Goal: Task Accomplishment & Management: Complete application form

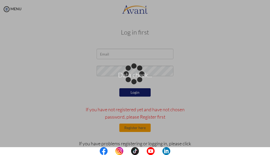
click at [131, 74] on div "Data check..." at bounding box center [134, 77] width 7 height 7
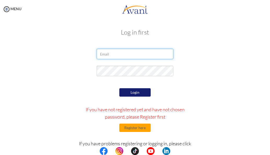
click at [103, 55] on input "email" at bounding box center [135, 54] width 77 height 10
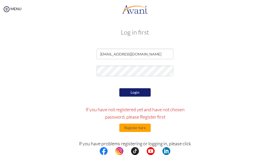
click at [129, 91] on button "Login" at bounding box center [134, 92] width 31 height 8
click at [138, 53] on input "[EMAIL_ADDRESS][DOMAIN_NAME]" at bounding box center [135, 54] width 77 height 10
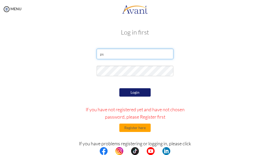
type input "p"
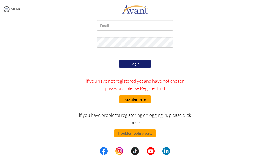
click at [124, 97] on button "Register here" at bounding box center [134, 99] width 31 height 8
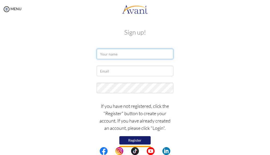
click at [120, 55] on input "text" at bounding box center [135, 54] width 77 height 10
type input "sarita bist"
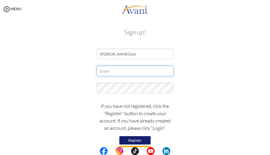
click at [115, 73] on input "text" at bounding box center [135, 71] width 77 height 10
type input "[EMAIL_ADDRESS][DOMAIN_NAME]"
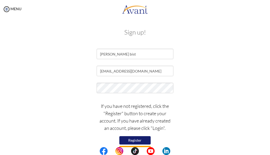
click at [135, 137] on button "Register" at bounding box center [134, 140] width 31 height 8
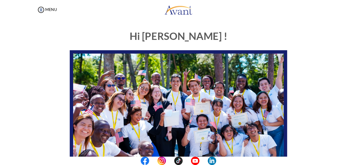
scroll to position [111, 0]
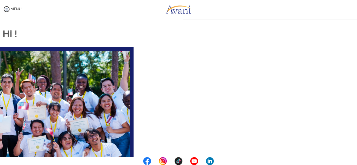
scroll to position [135, 0]
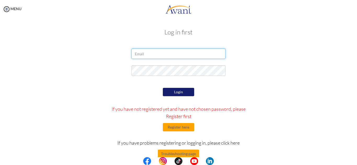
type input "ps434079@gmail.com"
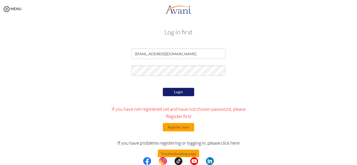
click at [180, 92] on button "Login" at bounding box center [178, 92] width 31 height 8
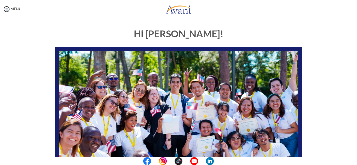
scroll to position [0, 0]
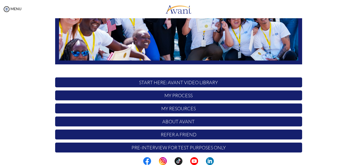
scroll to position [125, 0]
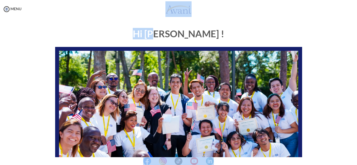
drag, startPoint x: 175, startPoint y: 36, endPoint x: 179, endPoint y: 8, distance: 28.3
click at [179, 8] on body "Maintenance break. Please come back in 2 hours. MENU My Status What is the next…" at bounding box center [178, 82] width 357 height 165
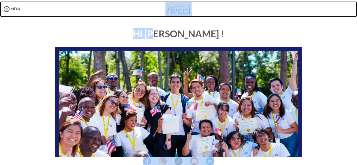
click at [179, 8] on img at bounding box center [178, 9] width 26 height 16
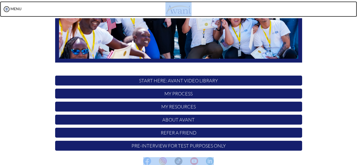
scroll to position [123, 0]
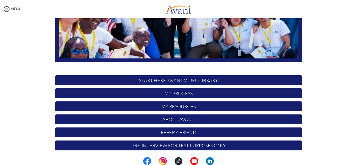
click at [187, 79] on p "START HERE: Avant Video Library" at bounding box center [178, 81] width 247 height 10
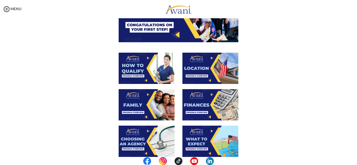
scroll to position [0, 0]
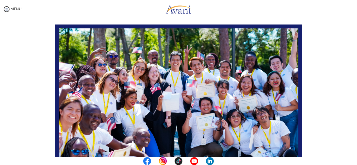
scroll to position [23, 0]
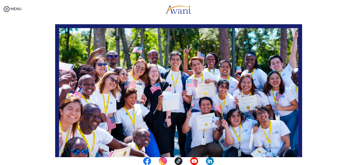
drag, startPoint x: 135, startPoint y: 90, endPoint x: 126, endPoint y: 86, distance: 9.7
click at [126, 86] on img at bounding box center [178, 93] width 247 height 139
click at [5, 7] on img at bounding box center [7, 9] width 8 height 8
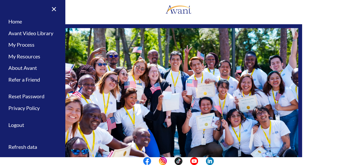
click at [80, 48] on img at bounding box center [178, 93] width 247 height 139
click at [103, 73] on img at bounding box center [178, 93] width 247 height 139
drag, startPoint x: 103, startPoint y: 73, endPoint x: 53, endPoint y: 9, distance: 82.1
click at [53, 9] on link "×" at bounding box center [51, 9] width 16 height 18
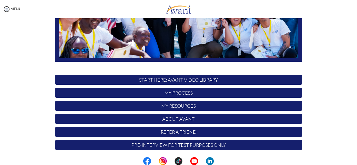
scroll to position [125, 0]
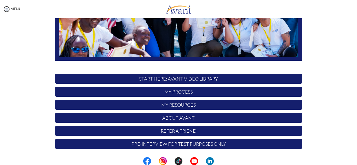
click at [181, 92] on p "My Process" at bounding box center [178, 92] width 247 height 10
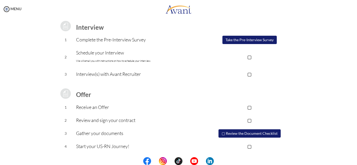
scroll to position [72, 0]
click at [124, 52] on p "Schedule your Interview We will email you with instructions on how to schedule …" at bounding box center [136, 57] width 121 height 16
click at [247, 73] on p "▢" at bounding box center [249, 73] width 105 height 7
click at [250, 74] on p "▣" at bounding box center [249, 73] width 105 height 7
click at [249, 55] on p "▢" at bounding box center [249, 56] width 105 height 7
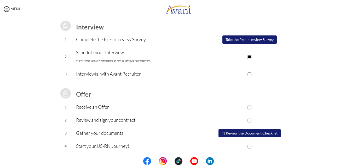
click at [249, 55] on p "▣" at bounding box center [249, 56] width 105 height 7
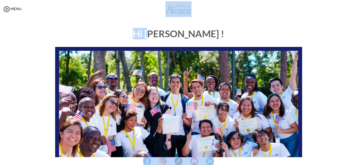
drag, startPoint x: 173, startPoint y: 33, endPoint x: 181, endPoint y: 5, distance: 29.0
click at [181, 5] on body "Maintenance break. Please come back in 2 hours. MENU My Status What is the next…" at bounding box center [178, 82] width 357 height 165
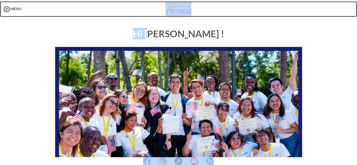
click at [181, 5] on img at bounding box center [178, 9] width 26 height 16
drag, startPoint x: 181, startPoint y: 5, endPoint x: 180, endPoint y: 10, distance: 5.3
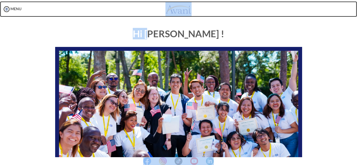
click at [180, 10] on img at bounding box center [178, 9] width 26 height 16
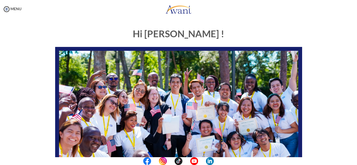
drag, startPoint x: 350, startPoint y: 0, endPoint x: 210, endPoint y: 55, distance: 150.3
click at [210, 55] on img at bounding box center [178, 116] width 247 height 139
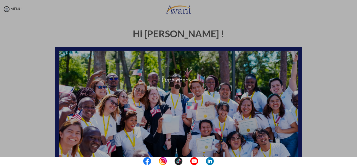
click at [175, 79] on div "Data check..." at bounding box center [178, 82] width 7 height 7
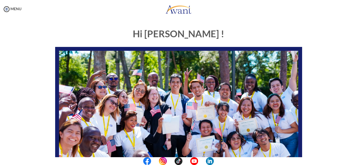
drag, startPoint x: 11, startPoint y: 27, endPoint x: 118, endPoint y: 27, distance: 106.6
click at [118, 27] on div "Hi sarita ! START HERE: Avant Video Library My Process My Resources About Avant…" at bounding box center [178, 151] width 255 height 254
click at [6, 8] on img at bounding box center [7, 9] width 8 height 8
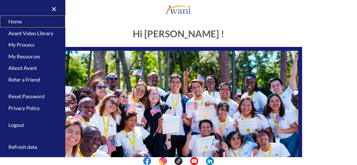
click at [20, 21] on link "Home" at bounding box center [32, 22] width 65 height 12
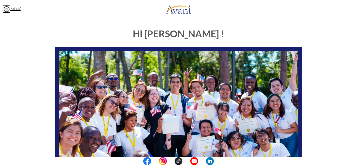
click at [8, 9] on img at bounding box center [7, 9] width 8 height 8
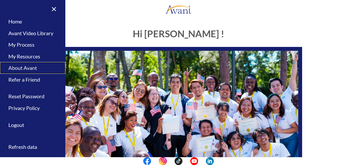
click at [30, 66] on link "About Avant" at bounding box center [32, 68] width 65 height 12
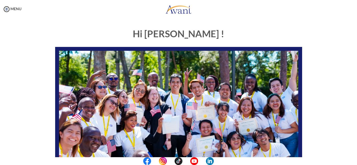
scroll to position [0, 0]
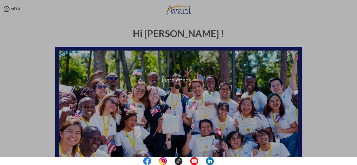
click at [71, 86] on p "Data check..." at bounding box center [178, 83] width 357 height 13
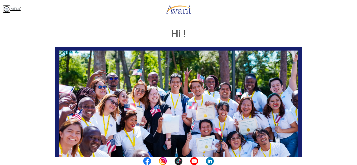
click at [9, 10] on img at bounding box center [7, 9] width 8 height 8
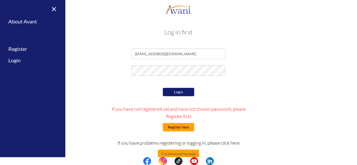
click at [175, 126] on button "Register here" at bounding box center [178, 127] width 31 height 8
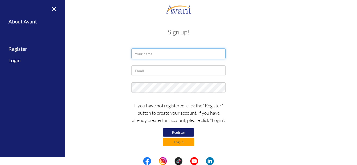
click at [164, 55] on input "text" at bounding box center [178, 54] width 94 height 10
type input "[PERSON_NAME] bist"
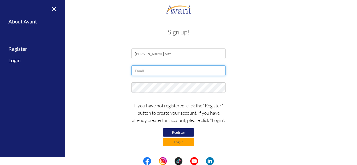
click at [154, 68] on input "text" at bounding box center [178, 71] width 94 height 10
type input "[EMAIL_ADDRESS][DOMAIN_NAME]"
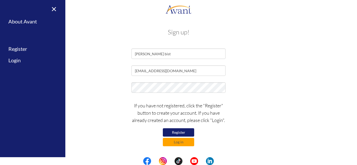
click at [180, 131] on button "Register" at bounding box center [178, 133] width 31 height 8
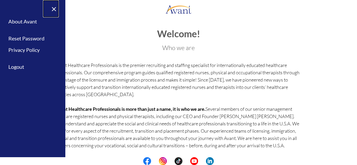
click at [52, 8] on link "×" at bounding box center [51, 9] width 16 height 18
